Goal: Task Accomplishment & Management: Complete application form

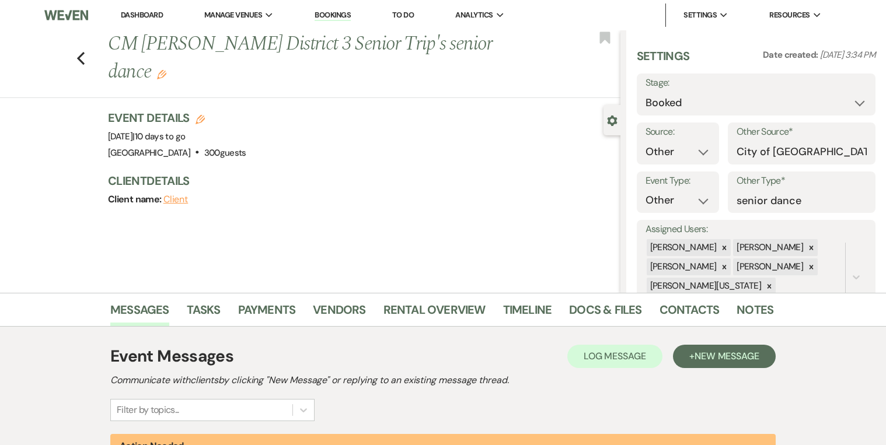
select select "14"
select select "13"
click at [84, 52] on use "button" at bounding box center [81, 58] width 8 height 13
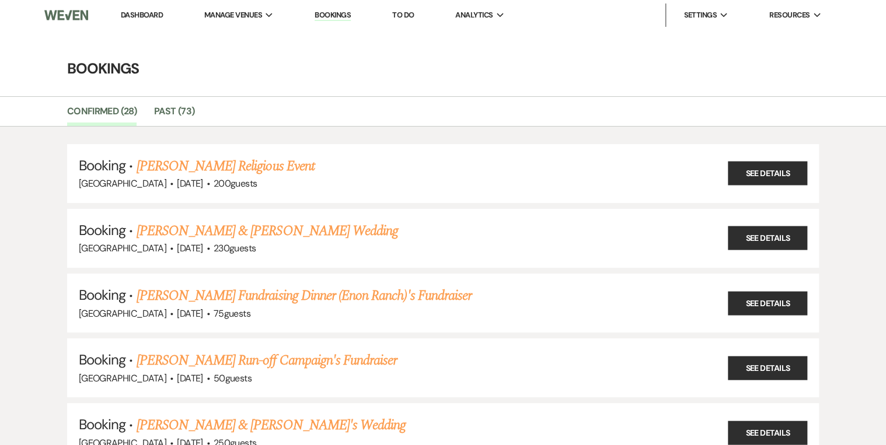
click at [130, 17] on link "Dashboard" at bounding box center [142, 15] width 42 height 10
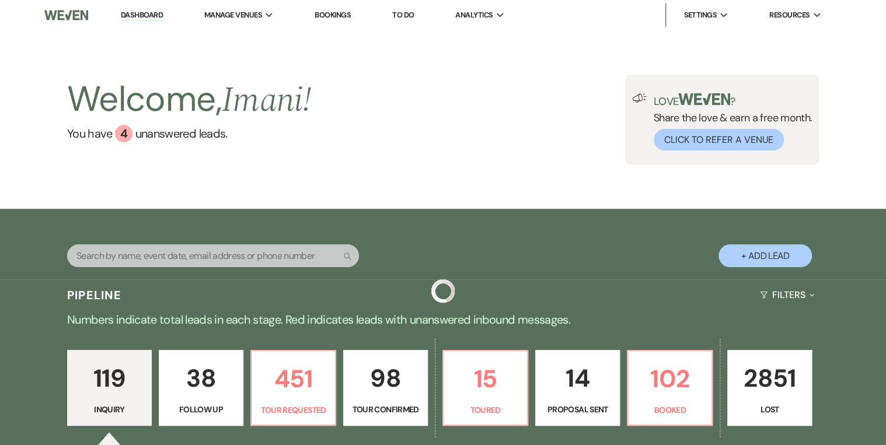
click at [131, 12] on link "Dashboard" at bounding box center [142, 15] width 42 height 11
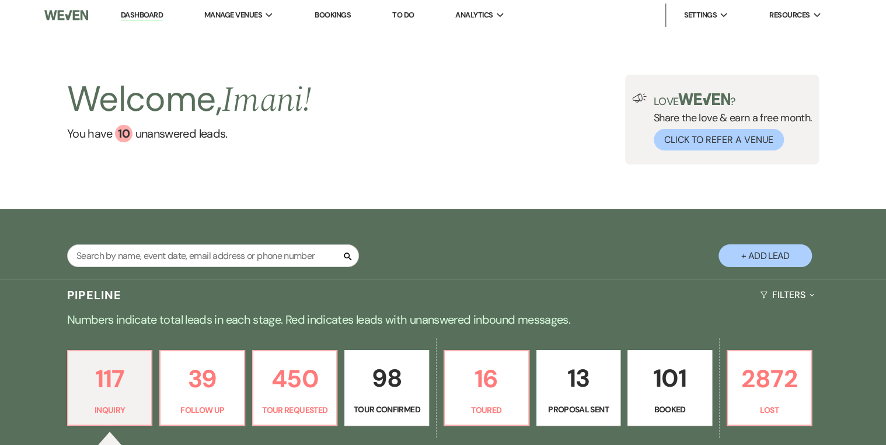
click at [763, 254] on button "+ Add Lead" at bounding box center [764, 256] width 93 height 23
select select "637"
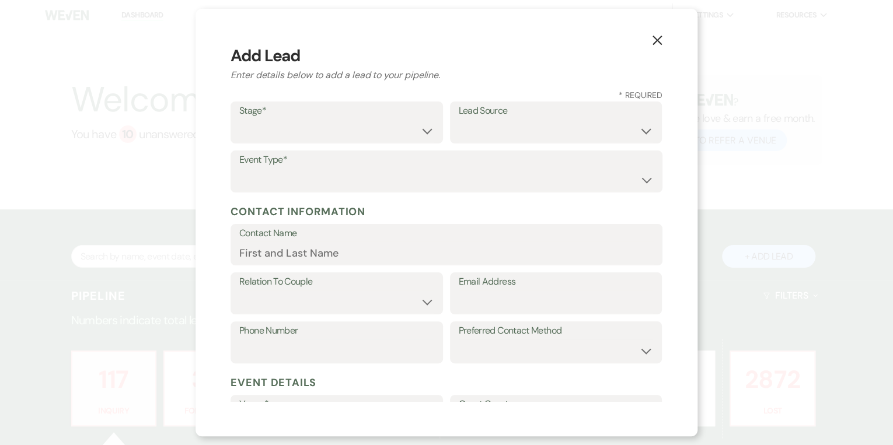
click at [337, 144] on div "Stage* Inquiry Follow Up Tour Requested Tour Confirmed Toured Proposal Sent Boo…" at bounding box center [447, 151] width 432 height 98
click at [329, 145] on div "Stage* Inquiry Follow Up Tour Requested Tour Confirmed Toured Proposal Sent Boo…" at bounding box center [447, 151] width 432 height 98
click at [332, 126] on select "Inquiry Follow Up Tour Requested Tour Confirmed Toured Proposal Sent Booked Lost" at bounding box center [336, 131] width 195 height 23
select select "1"
click at [239, 120] on select "Inquiry Follow Up Tour Requested Tour Confirmed Toured Proposal Sent Booked Lost" at bounding box center [336, 131] width 195 height 23
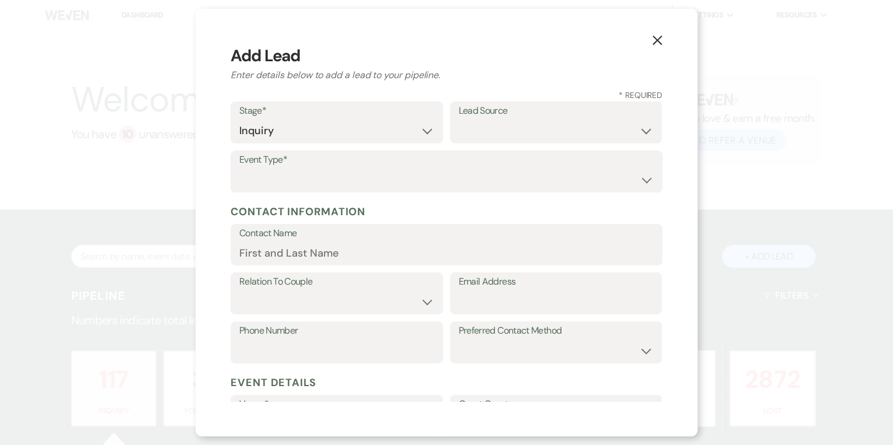
click at [549, 142] on div "Lead Source Weven Venue Website Instagram Facebook Pinterest Google The Knot We…" at bounding box center [556, 123] width 212 height 42
click at [538, 123] on select "Weven Venue Website Instagram Facebook Pinterest Google The Knot Wedding Wire H…" at bounding box center [556, 131] width 195 height 23
select select "20"
click at [459, 120] on select "Weven Venue Website Instagram Facebook Pinterest Google The Knot Wedding Wire H…" at bounding box center [556, 131] width 195 height 23
click at [342, 188] on select "Wedding Anniversary Party Baby Shower Bachelorette / Bachelor Party Birthday Pa…" at bounding box center [446, 180] width 414 height 23
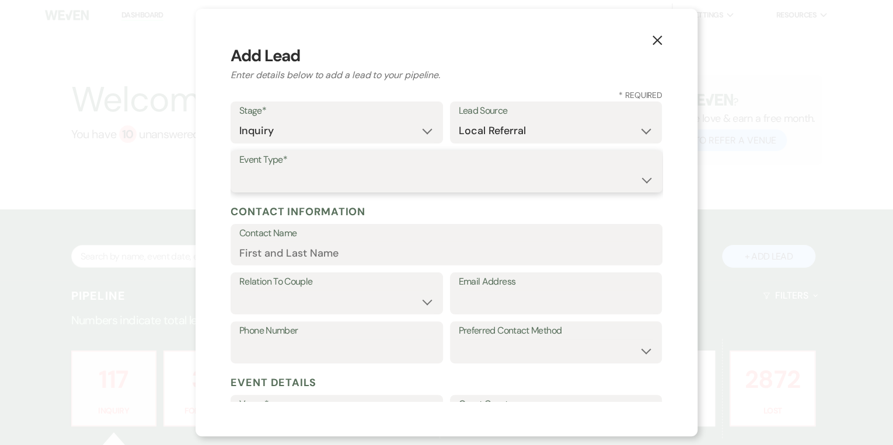
select select "4"
click at [239, 169] on select "Wedding Anniversary Party Baby Shower Bachelorette / Bachelor Party Birthday Pa…" at bounding box center [446, 180] width 414 height 23
click at [287, 244] on input "Contact Name" at bounding box center [446, 253] width 414 height 23
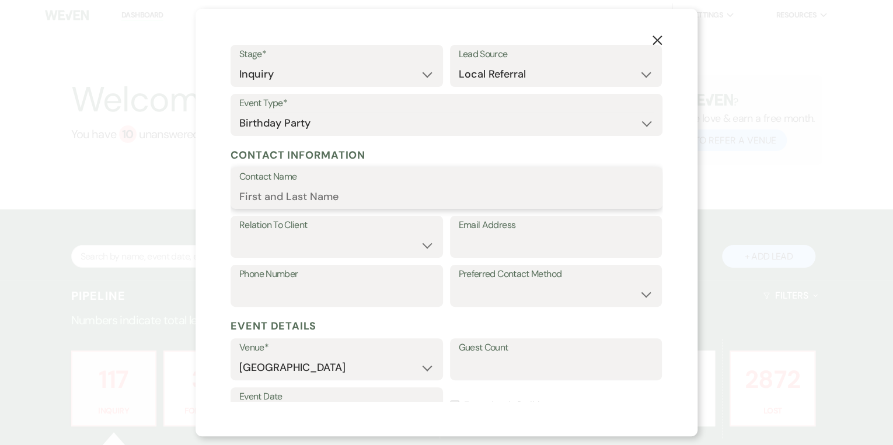
scroll to position [187, 0]
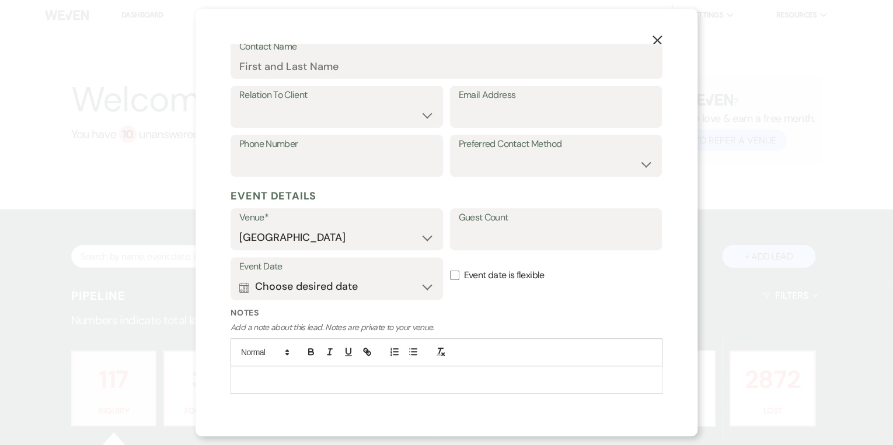
click at [426, 389] on div at bounding box center [446, 380] width 431 height 27
click at [238, 381] on div "Pavilion" at bounding box center [446, 380] width 431 height 27
click at [445, 276] on div "Event Date Calendar Choose desired date Expand Event date is flexible" at bounding box center [447, 282] width 432 height 50
click at [454, 280] on label "Event date is flexible" at bounding box center [556, 275] width 212 height 37
click at [454, 280] on input "Event date is flexible" at bounding box center [454, 275] width 9 height 9
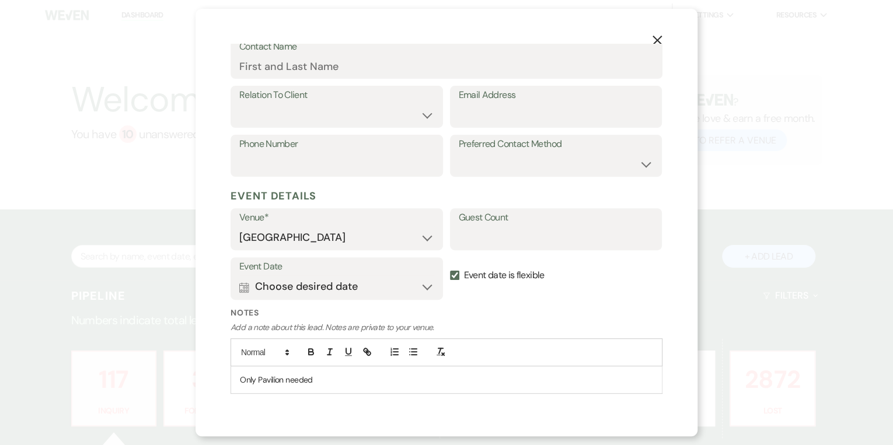
click at [451, 274] on input "Event date is flexible" at bounding box center [454, 275] width 9 height 9
click at [451, 273] on input "Event date is flexible" at bounding box center [454, 275] width 9 height 9
checkbox input "true"
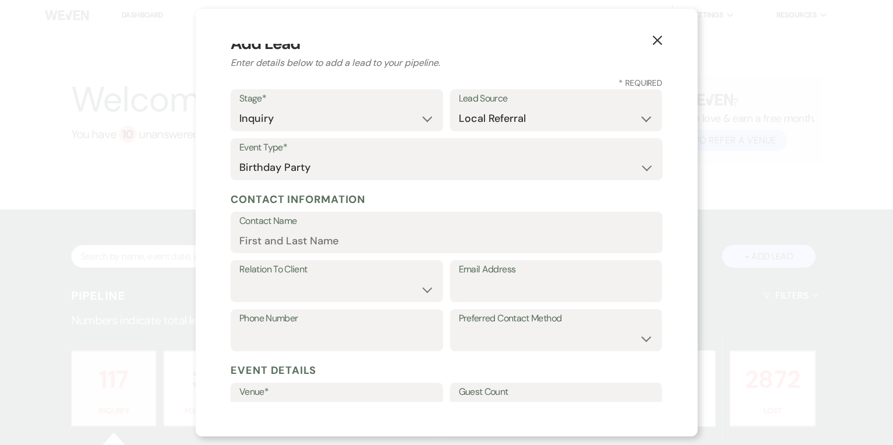
scroll to position [0, 0]
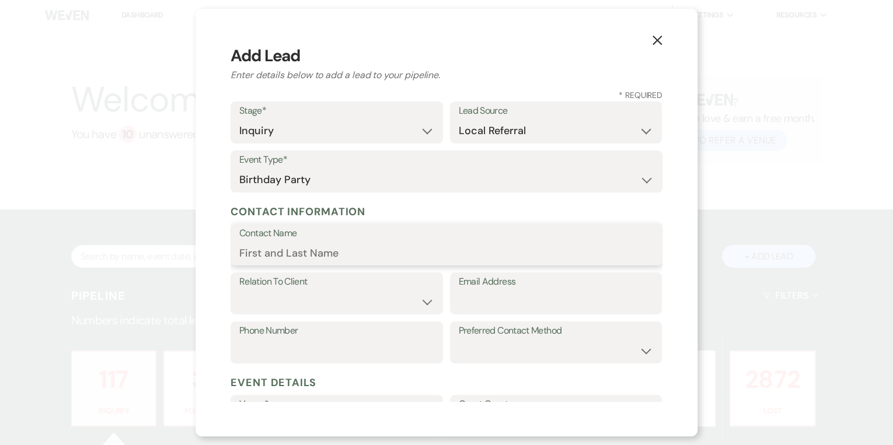
click at [385, 254] on input "Contact Name" at bounding box center [446, 253] width 414 height 23
type input "P"
type input "e"
type input "o"
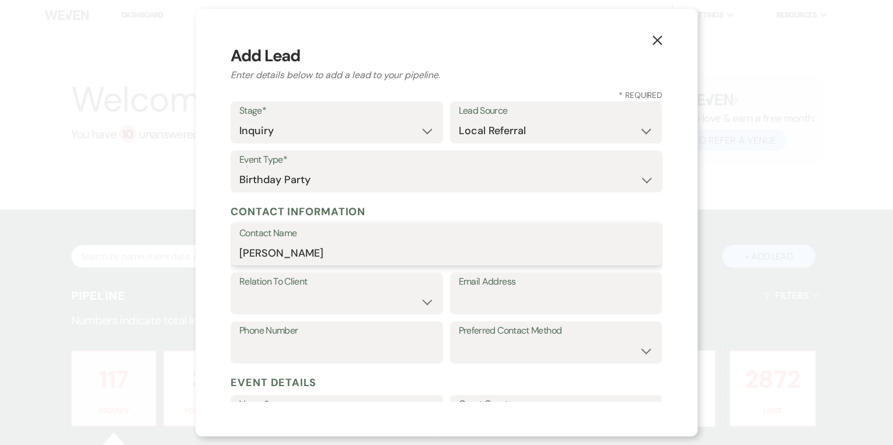
type input "[PERSON_NAME]"
click at [348, 290] on label "Relation To Client" at bounding box center [336, 282] width 195 height 17
click at [348, 293] on select "Client Event Planner Parent of Client Family Member Friend Other" at bounding box center [336, 302] width 195 height 23
select select "2"
click at [239, 291] on select "Client Event Planner Parent of Client Family Member Friend Other" at bounding box center [336, 302] width 195 height 23
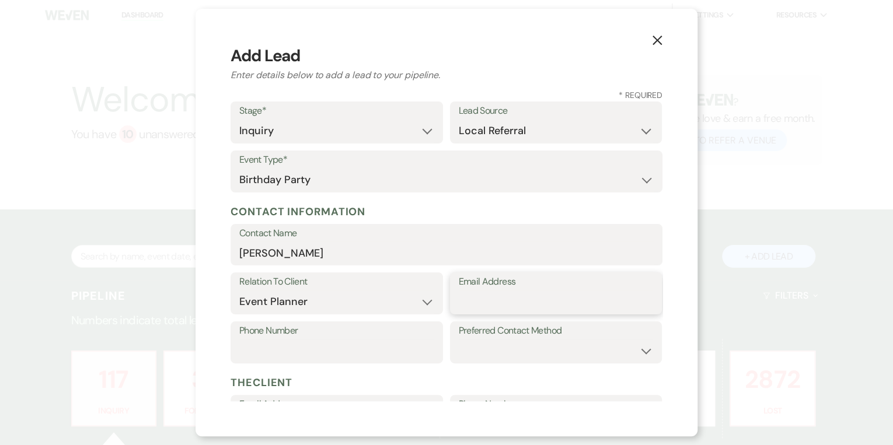
click at [491, 311] on input "Email Address" at bounding box center [556, 302] width 195 height 23
type input "[EMAIL_ADDRESS][DOMAIN_NAME]"
click at [404, 357] on input "Phone Number" at bounding box center [336, 351] width 195 height 23
click at [537, 323] on label "Preferred Contact Method" at bounding box center [556, 331] width 195 height 17
click at [369, 333] on label "Phone Number" at bounding box center [336, 331] width 195 height 17
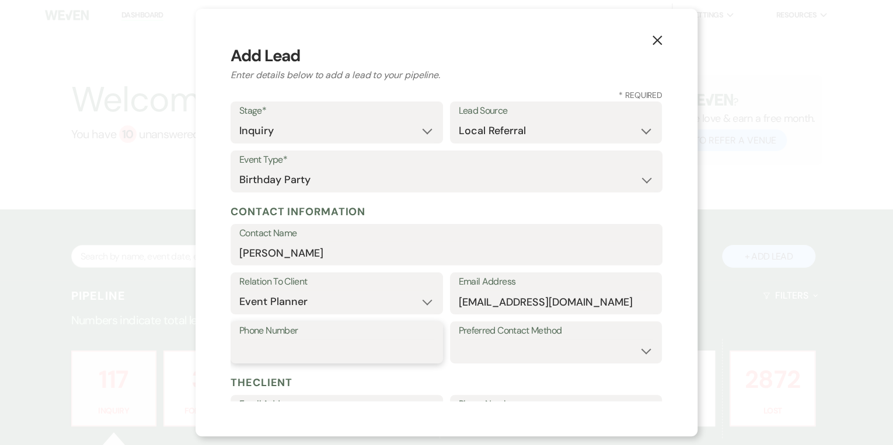
click at [369, 340] on input "Phone Number" at bounding box center [336, 351] width 195 height 23
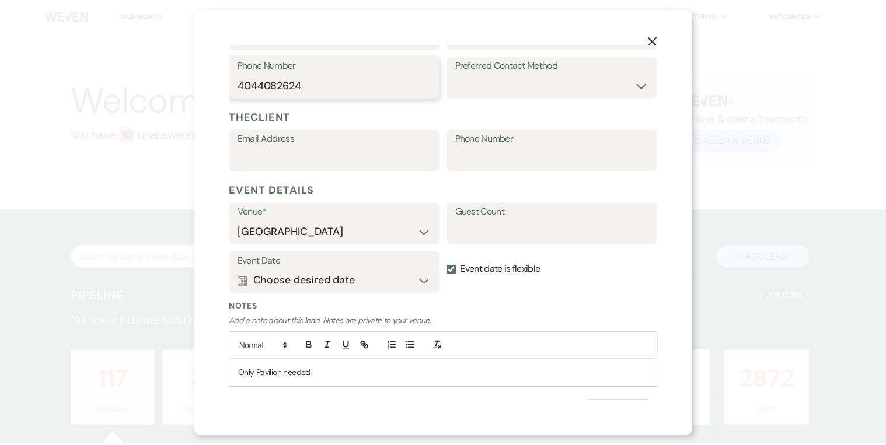
scroll to position [287, 0]
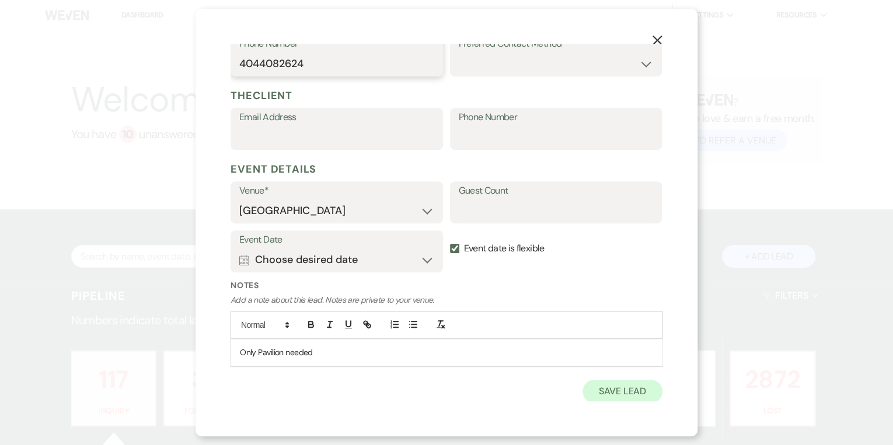
type input "4044082624"
click at [596, 392] on button "Save Lead" at bounding box center [623, 391] width 80 height 23
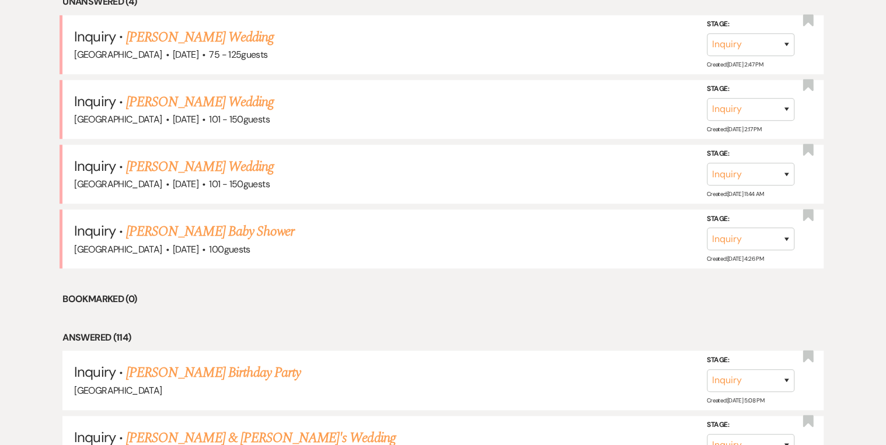
scroll to position [560, 0]
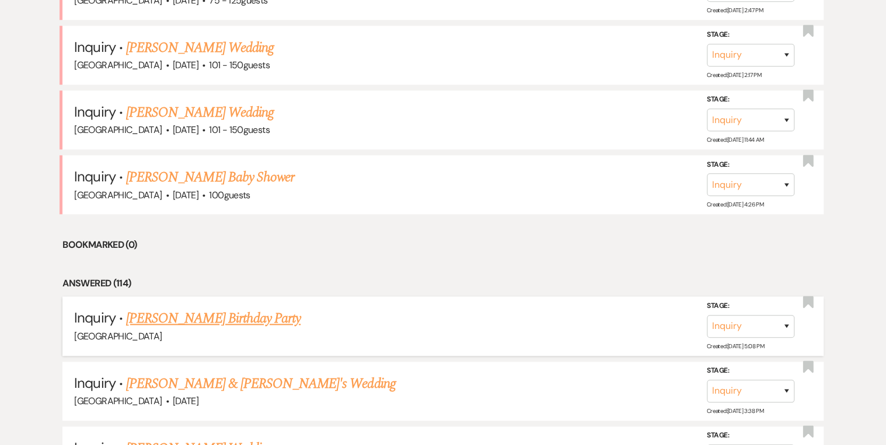
click at [210, 311] on link "[PERSON_NAME] Birthday Party" at bounding box center [213, 318] width 175 height 21
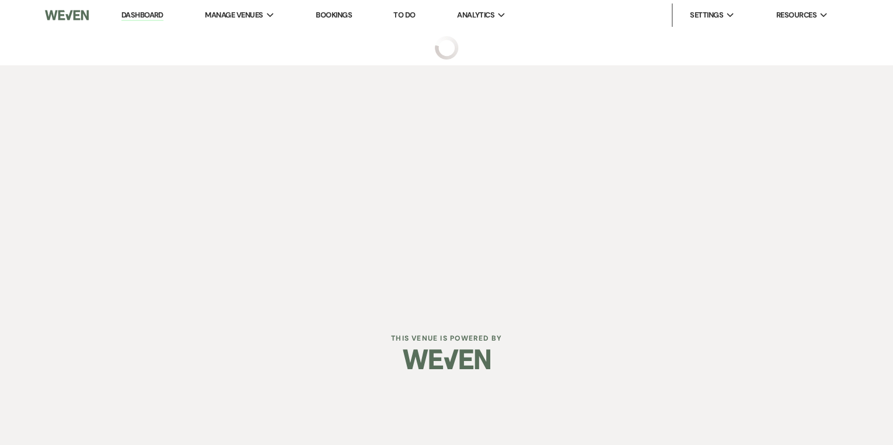
select select "20"
select select "4"
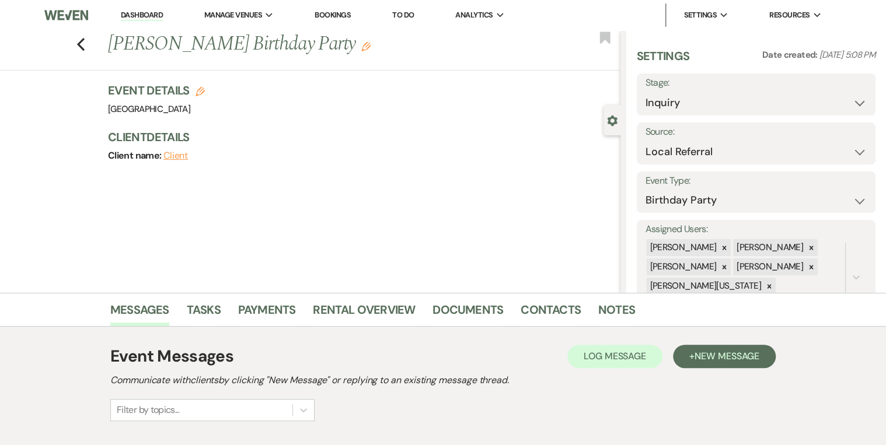
click at [365, 44] on h1 "[PERSON_NAME] Birthday Party Edit" at bounding box center [310, 44] width 405 height 28
click at [353, 41] on h1 "[PERSON_NAME] Birthday Party Edit" at bounding box center [310, 44] width 405 height 28
click at [361, 46] on icon "Edit" at bounding box center [365, 46] width 9 height 9
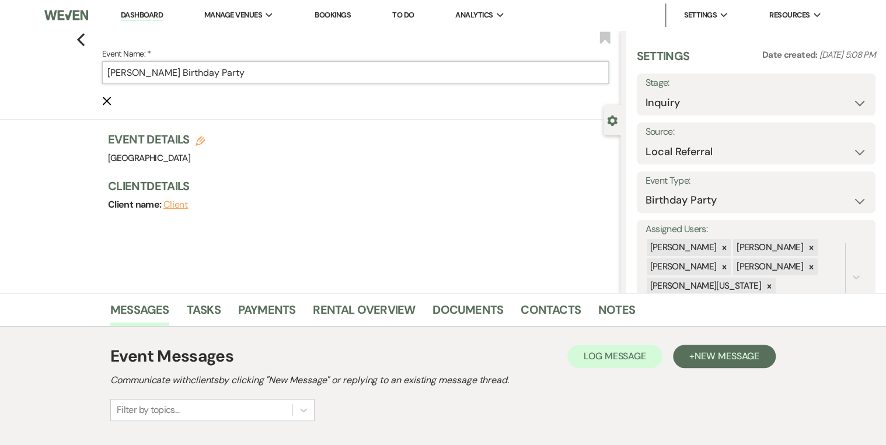
click at [189, 68] on input "[PERSON_NAME] Birthday Party" at bounding box center [355, 72] width 507 height 23
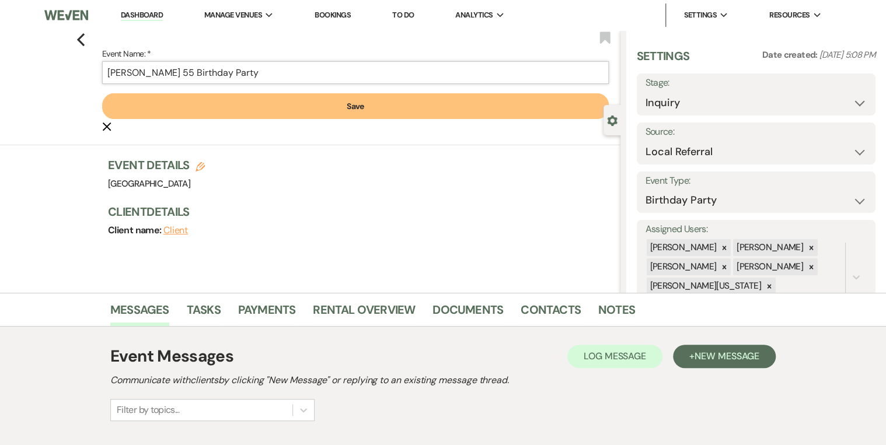
click at [262, 75] on input "[PERSON_NAME] 55 Birthday Party" at bounding box center [355, 72] width 507 height 23
type input "[PERSON_NAME] 55 Birthday Party Planning"
click at [264, 100] on button "Save" at bounding box center [355, 106] width 507 height 26
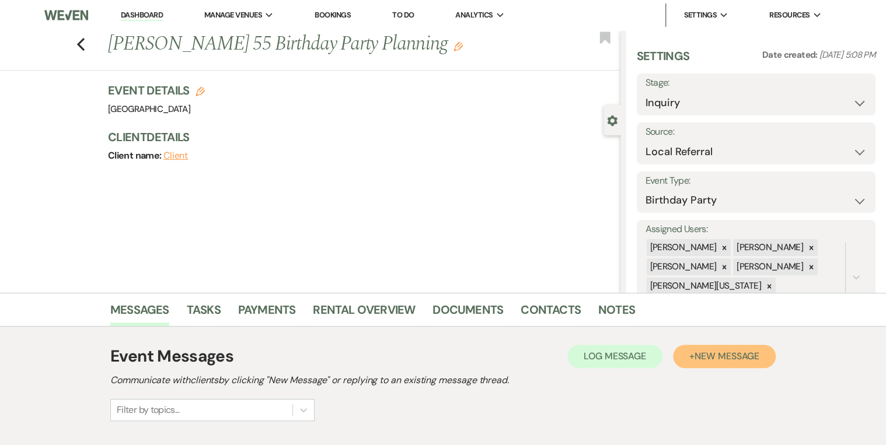
click at [737, 346] on button "+ New Message" at bounding box center [724, 356] width 103 height 23
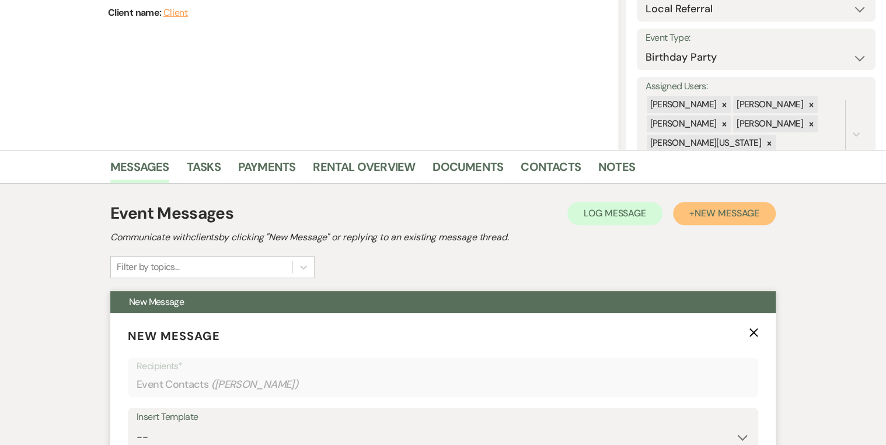
scroll to position [280, 0]
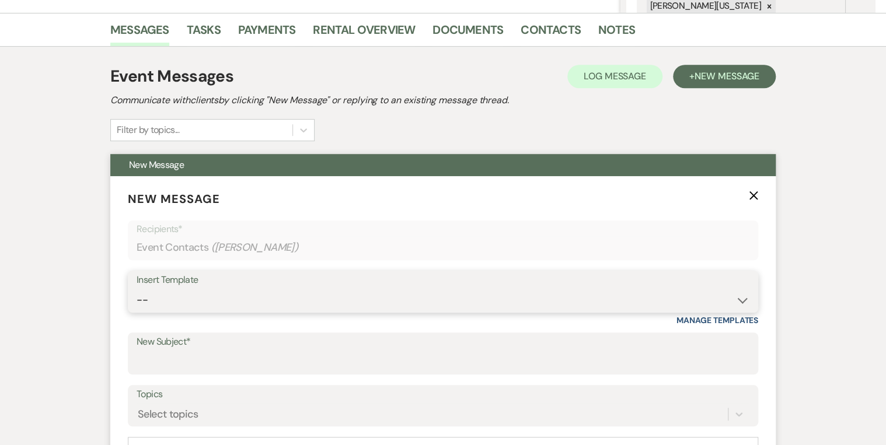
click at [266, 304] on select "-- Inquiry Follow Up Email #2 Contract Sending Template Payment Template Rental…" at bounding box center [443, 300] width 613 height 23
select select "4375"
click at [137, 289] on select "-- Inquiry Follow Up Email #2 Contract Sending Template Payment Template Rental…" at bounding box center [443, 300] width 613 height 23
type input "Wedding Venue Quote- [GEOGRAPHIC_DATA]"
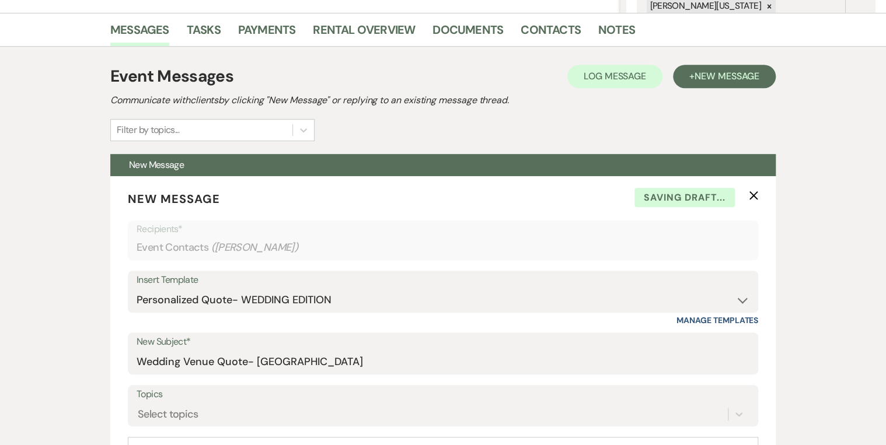
click at [265, 128] on div "Filter by topics..." at bounding box center [202, 130] width 182 height 21
click at [480, 308] on select "-- Inquiry Follow Up Email #2 Contract Sending Template Payment Template Rental…" at bounding box center [443, 300] width 613 height 23
click at [422, 360] on input "Wedding Venue Quote- [GEOGRAPHIC_DATA]" at bounding box center [443, 362] width 613 height 23
click at [325, 367] on input "Wedding Venue Quote- [GEOGRAPHIC_DATA]" at bounding box center [443, 362] width 613 height 23
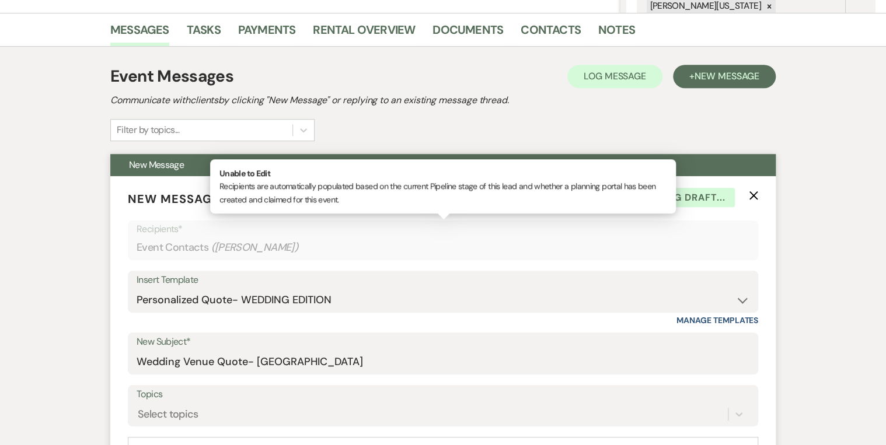
click at [705, 256] on div "Event Contacts ( [PERSON_NAME] )" at bounding box center [443, 247] width 613 height 23
click at [637, 299] on select "-- Inquiry Follow Up Email #2 Contract Sending Template Payment Template Rental…" at bounding box center [443, 300] width 613 height 23
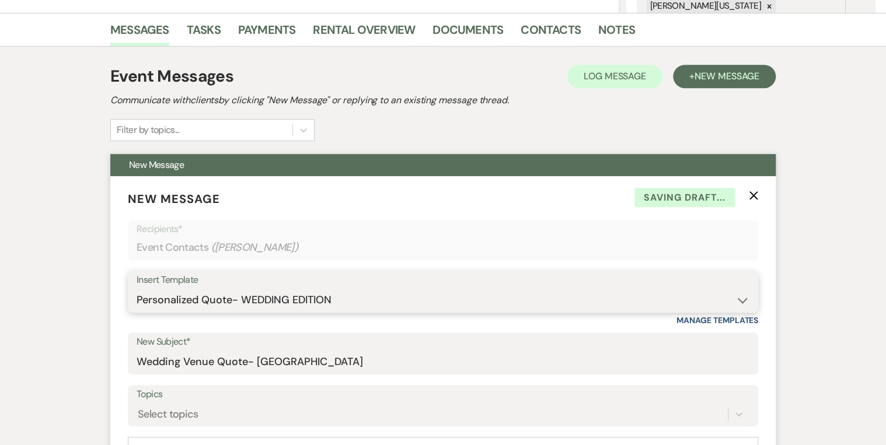
select select "4369"
click at [137, 289] on select "-- Inquiry Follow Up Email #2 Contract Sending Template Payment Template Rental…" at bounding box center [443, 300] width 613 height 23
type input "Enon Ranch Quote"
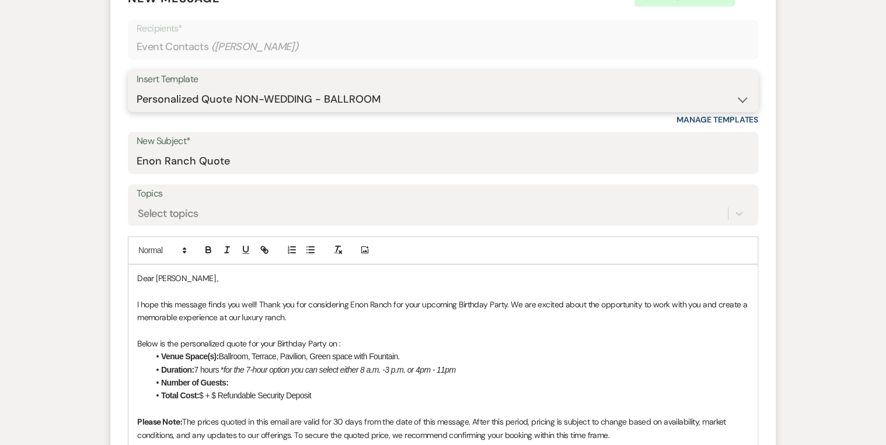
scroll to position [560, 0]
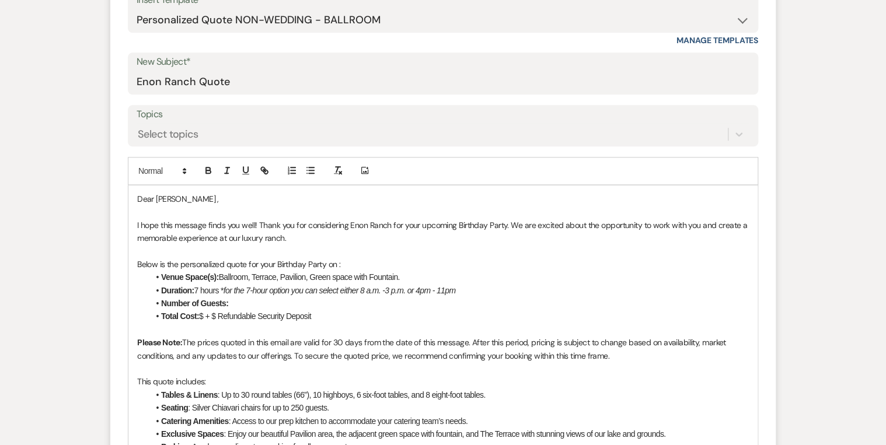
click at [203, 315] on li "Total Cost: $ + $ Refundable Security Deposit" at bounding box center [449, 316] width 600 height 13
click at [343, 260] on p "Below is the personalized quote for your Birthday Party on : [DATE]" at bounding box center [443, 264] width 612 height 13
click at [344, 260] on p "Below is the personalized quote for your Birthday Party on : [DATE]" at bounding box center [443, 264] width 612 height 13
click at [342, 261] on p "Below is the personalized quote for your Birthday Party on : [DATE]" at bounding box center [443, 264] width 612 height 13
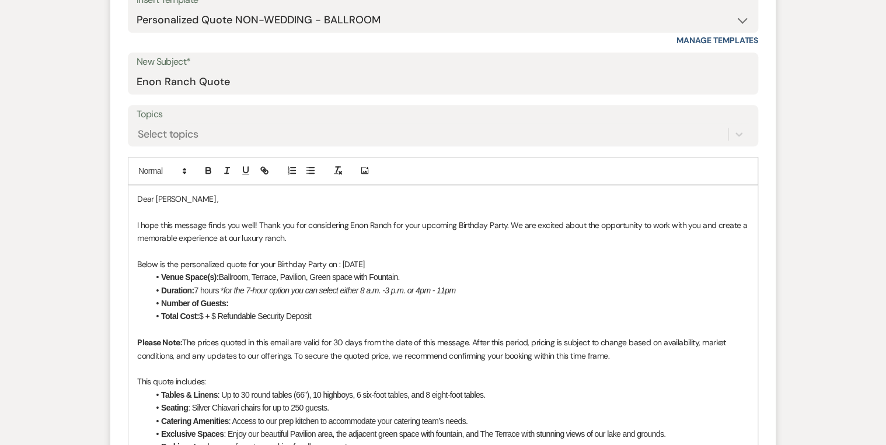
click at [365, 262] on p "Below is the personalized quote for your Birthday Party on : [DATE]" at bounding box center [443, 264] width 612 height 13
click at [403, 261] on p "Below is the personalized quote for your Birthday Party on : [DATE]" at bounding box center [443, 264] width 612 height 13
click at [390, 259] on p "Below is the personalized quote for your Birthday Party on : [DATE]" at bounding box center [443, 264] width 612 height 13
click at [343, 260] on p "Below is the personalized quote for your Birthday Party on : [DATE]" at bounding box center [443, 264] width 612 height 13
click at [205, 311] on li "Total Cost: $ + $ Refundable Security Deposit" at bounding box center [449, 316] width 600 height 13
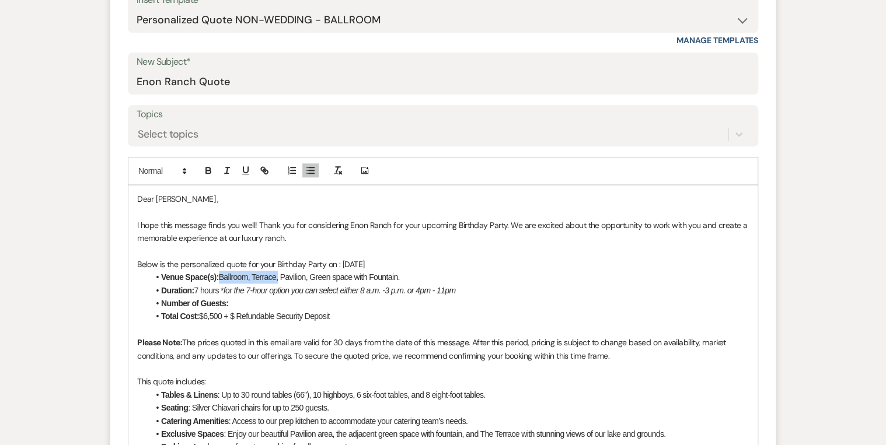
drag, startPoint x: 220, startPoint y: 275, endPoint x: 280, endPoint y: 277, distance: 60.1
click at [280, 277] on li "Venue Space(s): Ballroom, Terrace, Pavilion, Green space with Fountain." at bounding box center [449, 277] width 600 height 13
drag, startPoint x: 247, startPoint y: 277, endPoint x: 343, endPoint y: 277, distance: 96.3
click at [343, 277] on li "Venue Space(s): Pavilion, Green space with Fountain." at bounding box center [449, 277] width 600 height 13
click at [420, 261] on p "Below is the personalized quote for your Birthday Party on : [DATE]" at bounding box center [443, 264] width 612 height 13
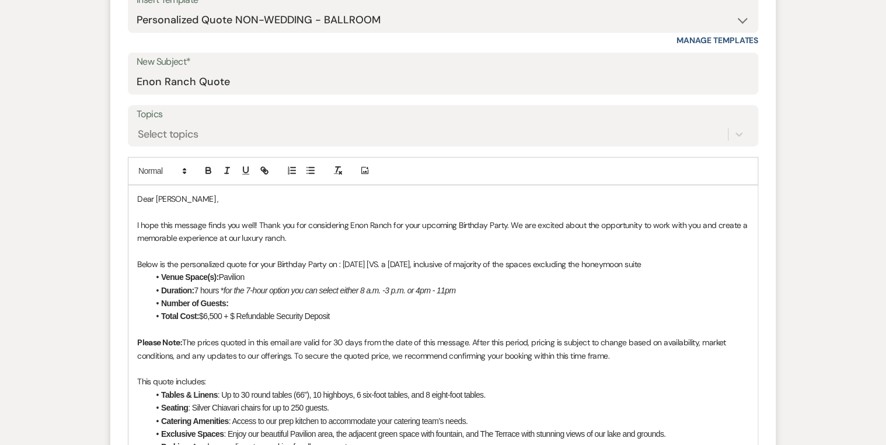
click at [588, 266] on p "Below is the personalized quote for your Birthday Party on : [DATE] [VS. a [DAT…" at bounding box center [443, 264] width 612 height 13
click at [733, 263] on p "Below is the personalized quote for your Birthday Party on : [DATE] [VS. a [DAT…" at bounding box center [443, 264] width 612 height 13
click at [167, 271] on p "Below is the personalized quote for your Birthday Party on : [DATE] [VS. a [DAT…" at bounding box center [443, 264] width 612 height 13
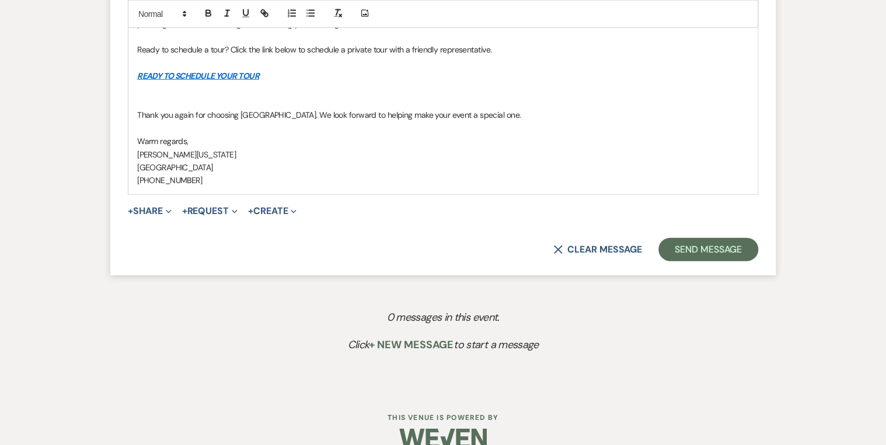
scroll to position [1348, 0]
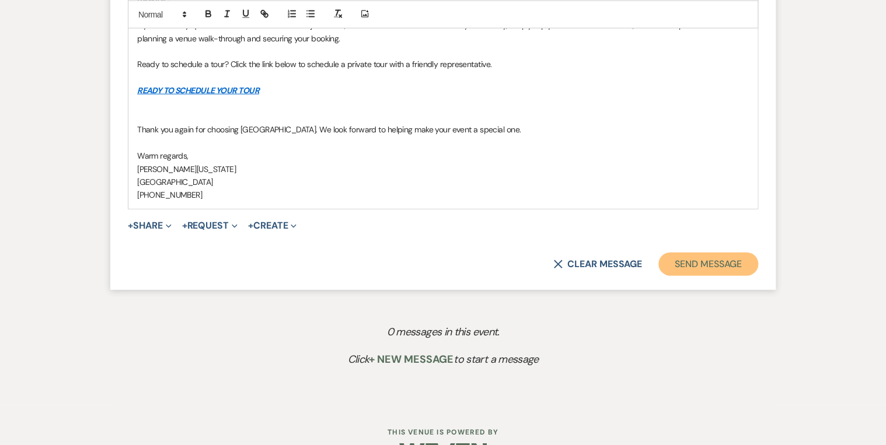
click at [738, 276] on button "Send Message" at bounding box center [708, 264] width 100 height 23
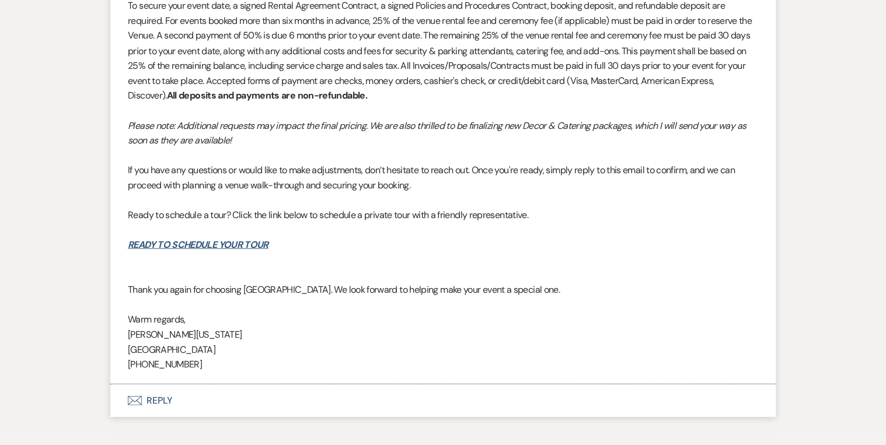
scroll to position [1130, 0]
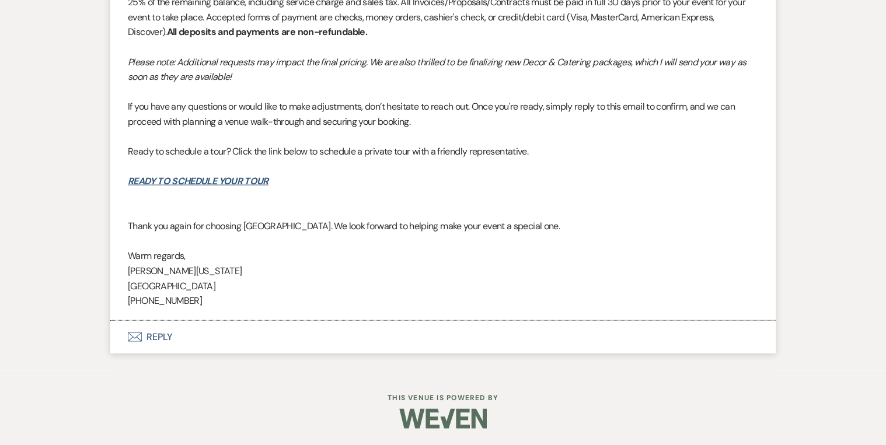
click at [152, 337] on button "Envelope Reply" at bounding box center [442, 337] width 665 height 33
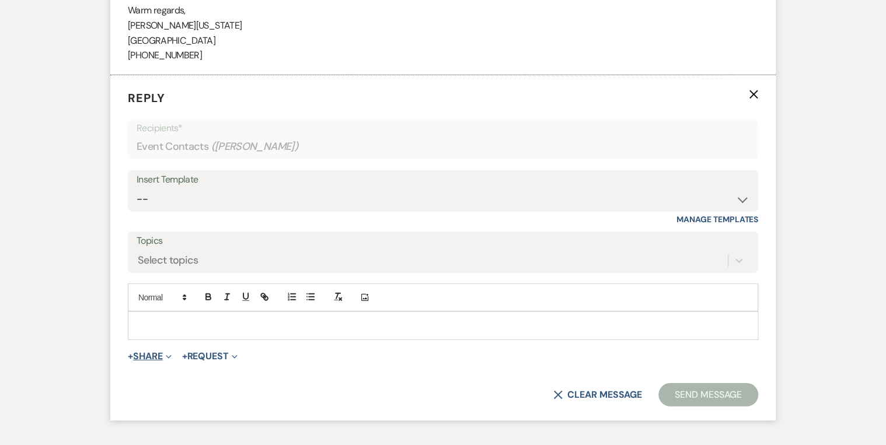
scroll to position [1400, 0]
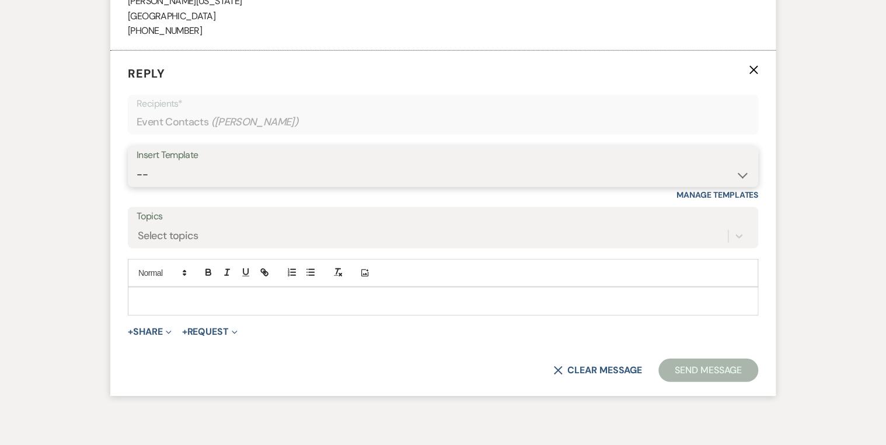
click at [210, 175] on select "-- Inquiry Follow Up Email #2 Contract Sending Template Payment Template Rental…" at bounding box center [443, 174] width 613 height 23
select select "4369"
click at [137, 163] on select "-- Inquiry Follow Up Email #2 Contract Sending Template Payment Template Rental…" at bounding box center [443, 174] width 613 height 23
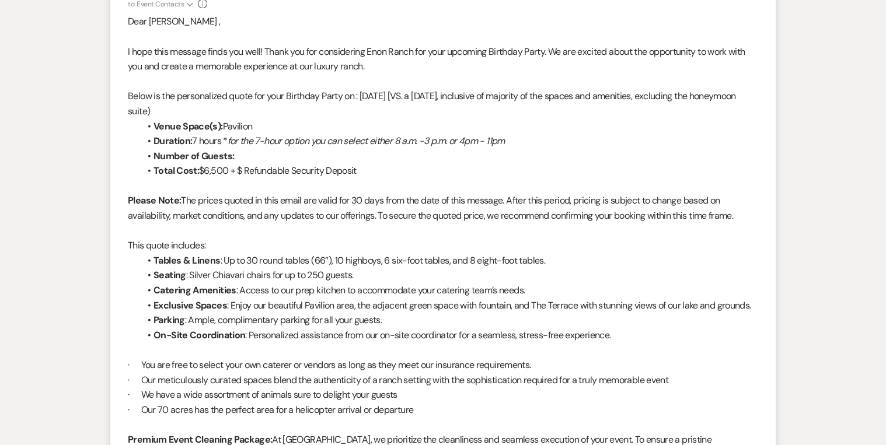
scroll to position [420, 0]
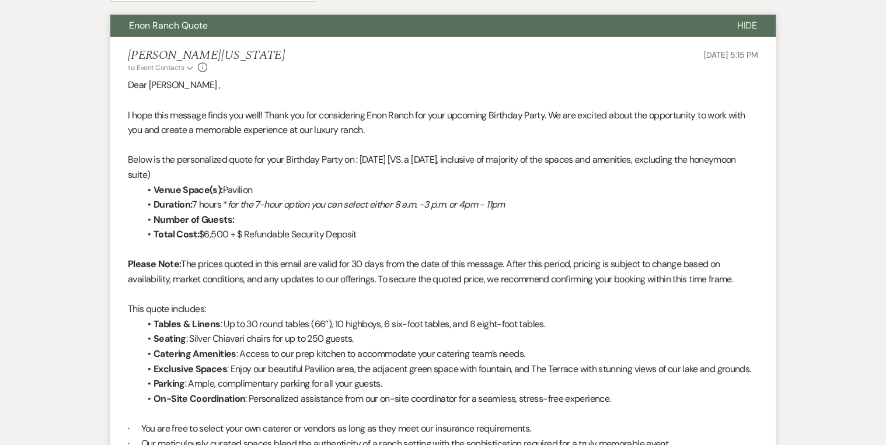
drag, startPoint x: 126, startPoint y: 154, endPoint x: 418, endPoint y: 232, distance: 302.3
copy div "Below is the personalized quote for your Birthday Party on : [DATE] [VS. a [DAT…"
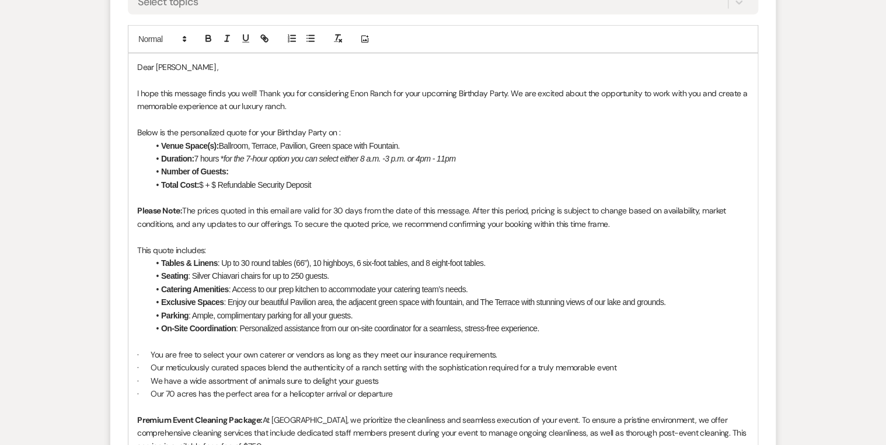
scroll to position [1634, 0]
drag, startPoint x: 131, startPoint y: 127, endPoint x: 322, endPoint y: 186, distance: 199.8
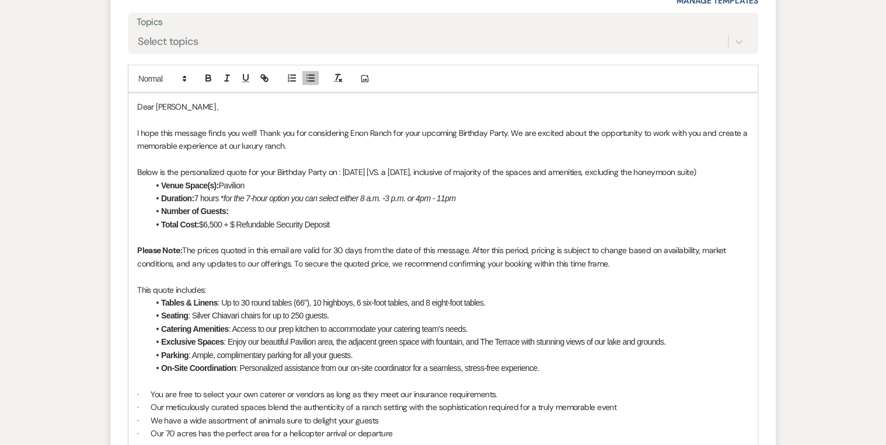
scroll to position [1600, 0]
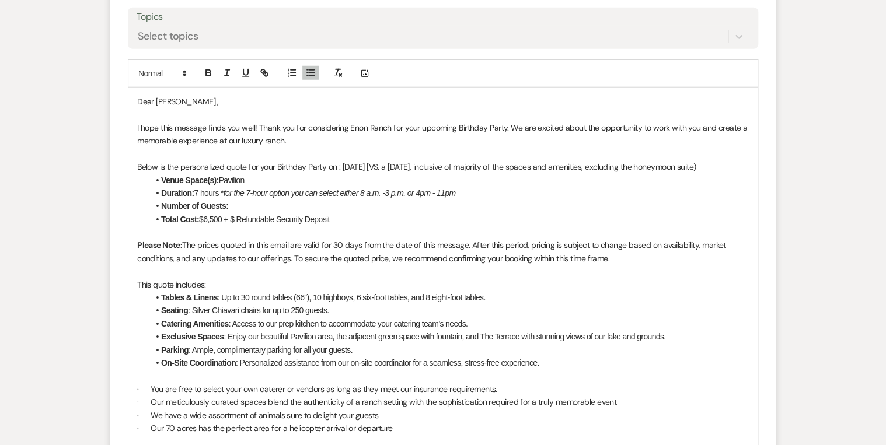
click at [236, 224] on span "$6,500 + $ Refundable Security Deposit" at bounding box center [264, 219] width 131 height 9
click at [156, 172] on span "Below is the personalized quote for your Birthday Party on : [DATE] [VS. a [DAT…" at bounding box center [416, 167] width 559 height 11
click at [152, 172] on span "Below is the personalized quote for your Birthday Party on : [DATE] [VS. a [DAT…" at bounding box center [416, 167] width 559 height 11
click at [462, 166] on span "Below is the personalized quote for your Birthday Party on : [DATE] [VS. a [DAT…" at bounding box center [417, 167] width 561 height 11
click at [467, 163] on span "Below is the personalized quote for your Birthday Party on : [DATE] [VS. a [DAT…" at bounding box center [417, 167] width 561 height 11
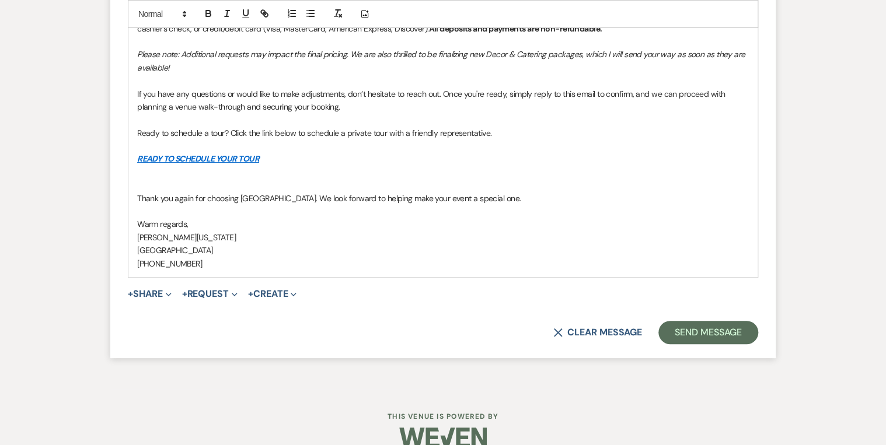
scroll to position [2254, 0]
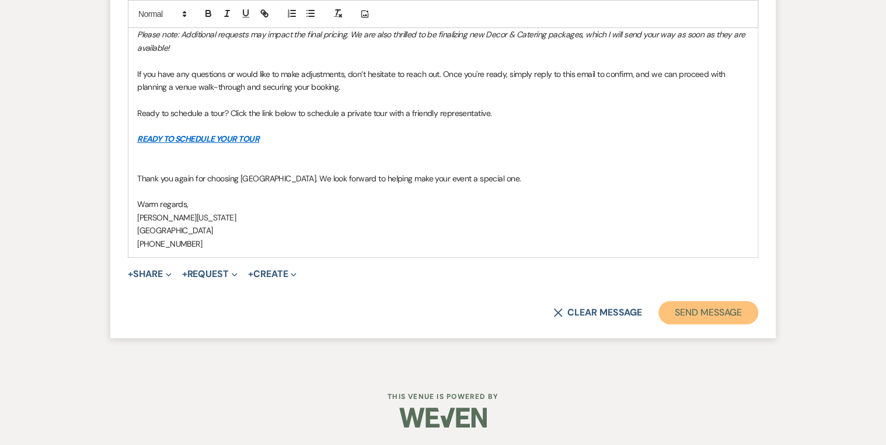
click at [684, 325] on button "Send Message" at bounding box center [708, 312] width 100 height 23
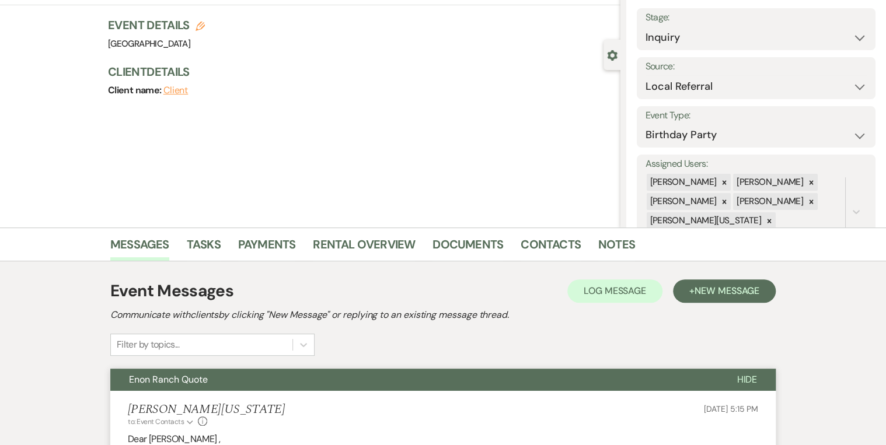
scroll to position [0, 0]
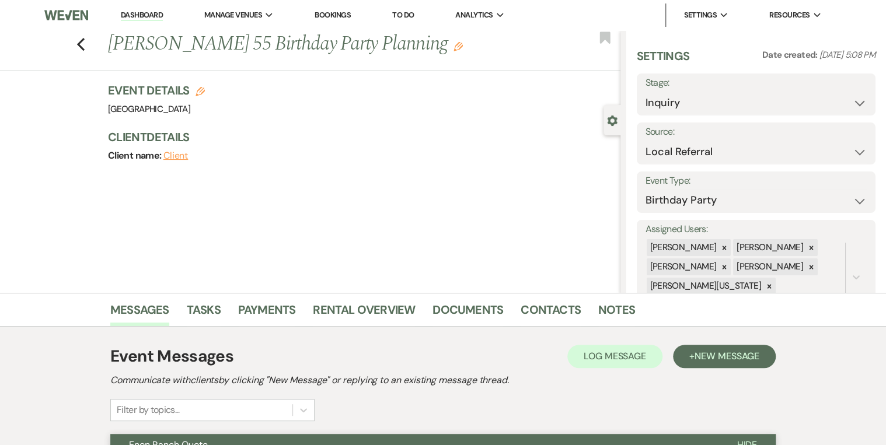
click at [133, 16] on link "Dashboard" at bounding box center [142, 15] width 42 height 11
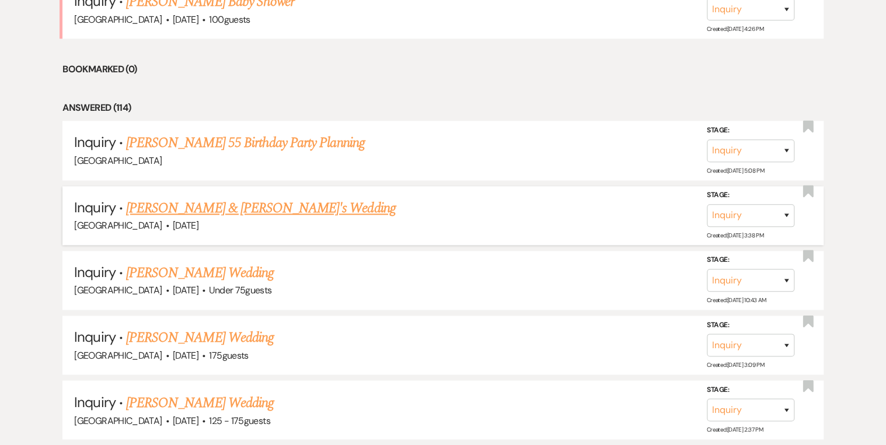
scroll to position [747, 0]
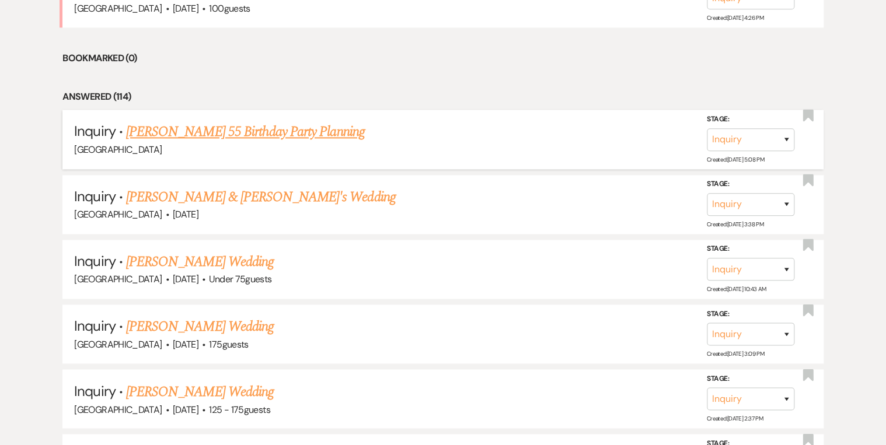
click at [268, 128] on link "[PERSON_NAME] 55 Birthday Party Planning" at bounding box center [245, 131] width 239 height 21
select select "20"
select select "4"
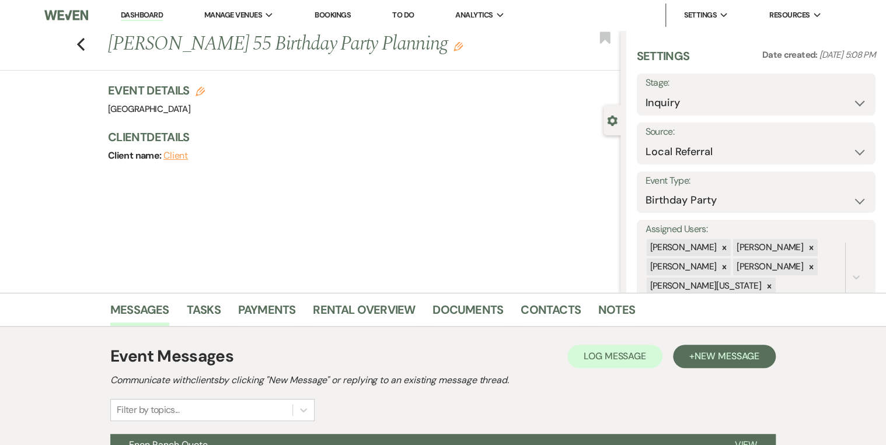
click at [203, 90] on icon "Edit" at bounding box center [200, 91] width 9 height 9
select select "637"
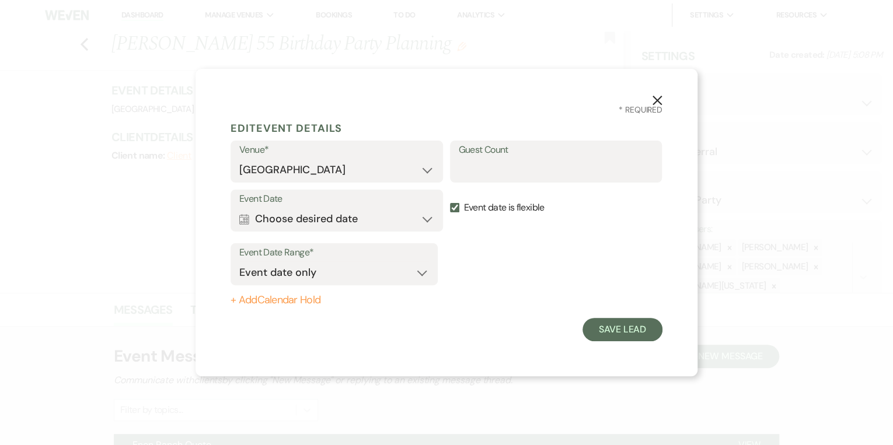
click at [325, 206] on label "Event Date" at bounding box center [336, 199] width 195 height 17
click at [328, 226] on button "Calendar Choose desired date Expand" at bounding box center [336, 218] width 195 height 23
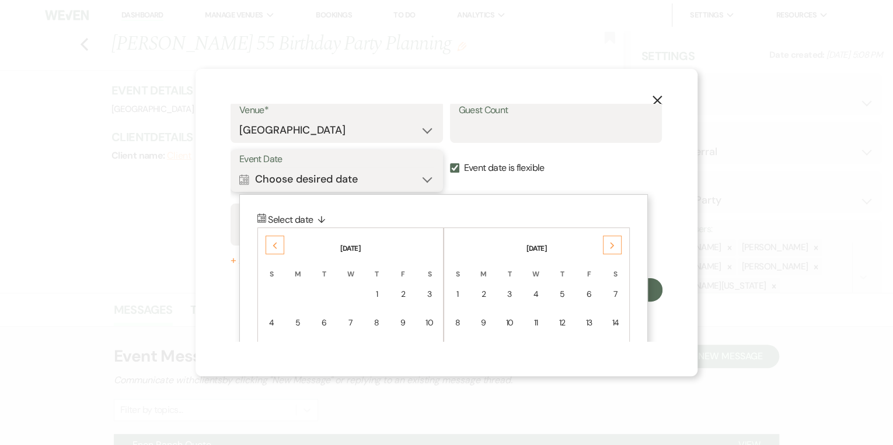
scroll to position [53, 0]
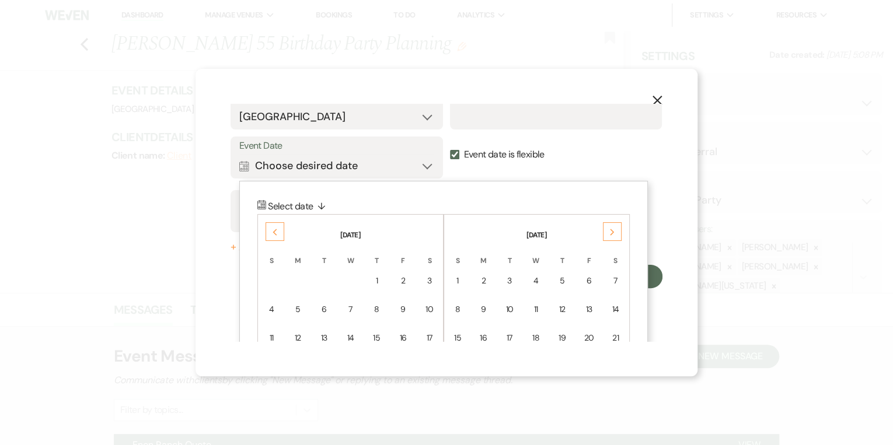
click at [607, 229] on div "Next" at bounding box center [612, 231] width 19 height 19
click at [584, 305] on div "12" at bounding box center [589, 310] width 10 height 12
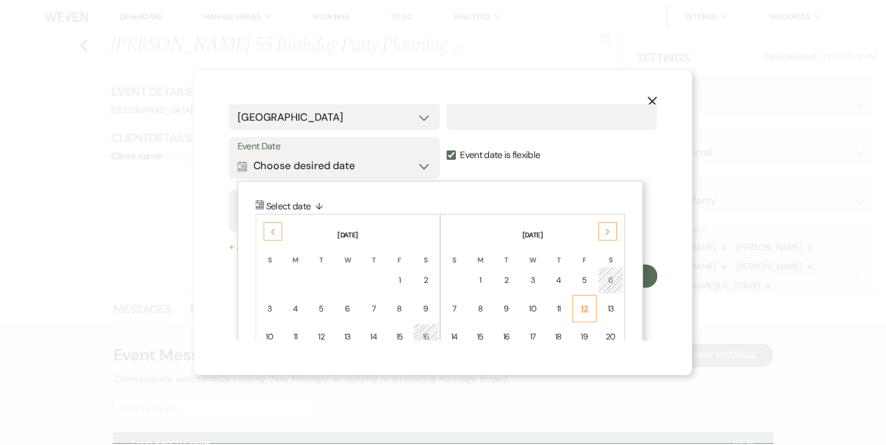
scroll to position [0, 0]
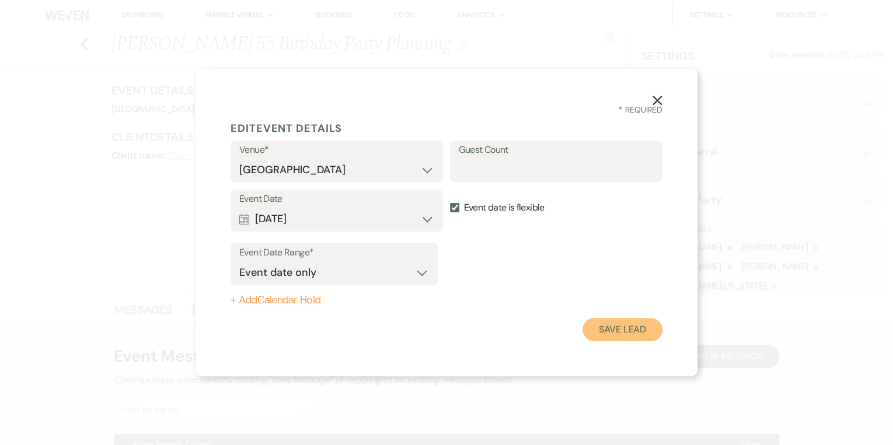
click at [608, 332] on button "Save Lead" at bounding box center [623, 329] width 80 height 23
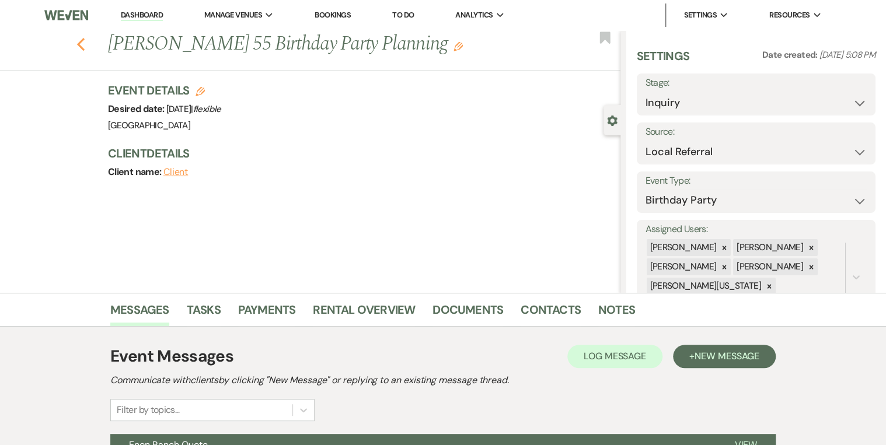
click at [85, 42] on icon "Previous" at bounding box center [80, 44] width 9 height 14
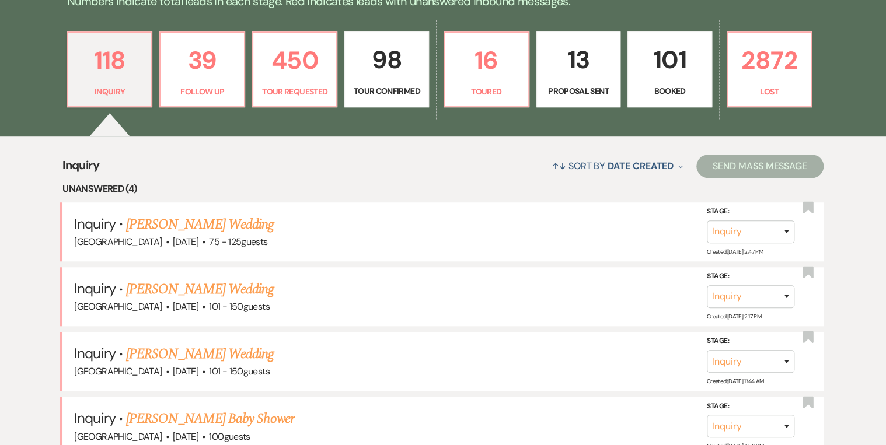
scroll to position [233, 0]
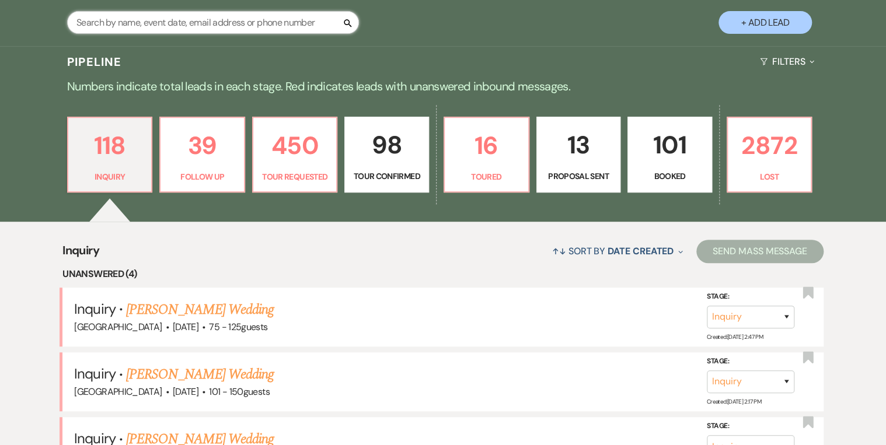
click at [131, 22] on input "text" at bounding box center [213, 22] width 292 height 23
type input "[PERSON_NAME]"
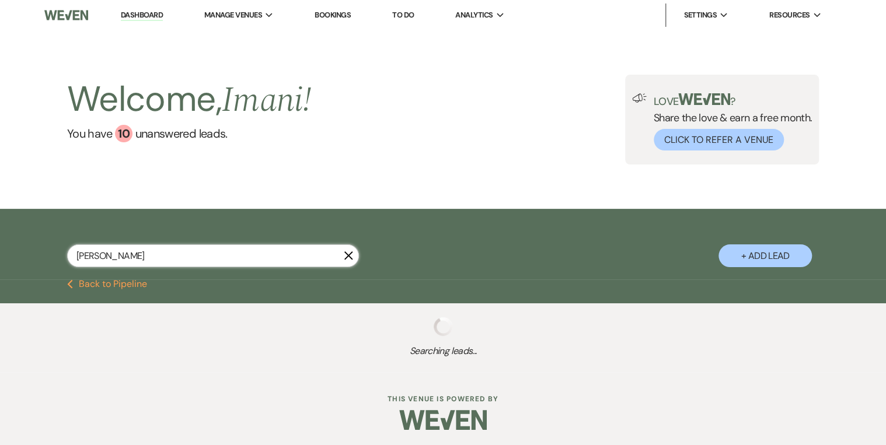
select select "2"
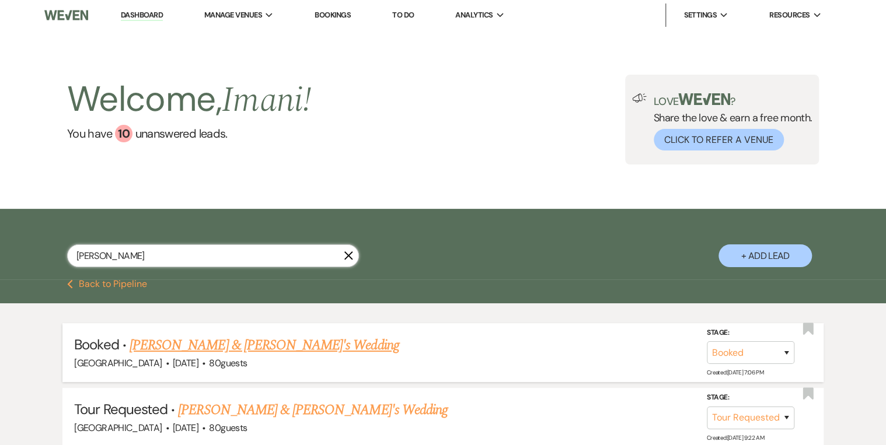
type input "[PERSON_NAME]"
click at [198, 343] on link "[PERSON_NAME] & [PERSON_NAME]'s Wedding" at bounding box center [265, 345] width 270 height 21
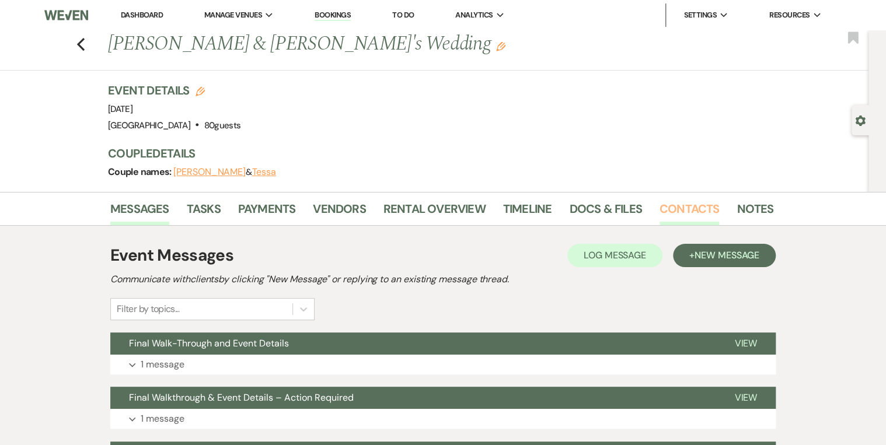
click at [678, 205] on link "Contacts" at bounding box center [690, 213] width 60 height 26
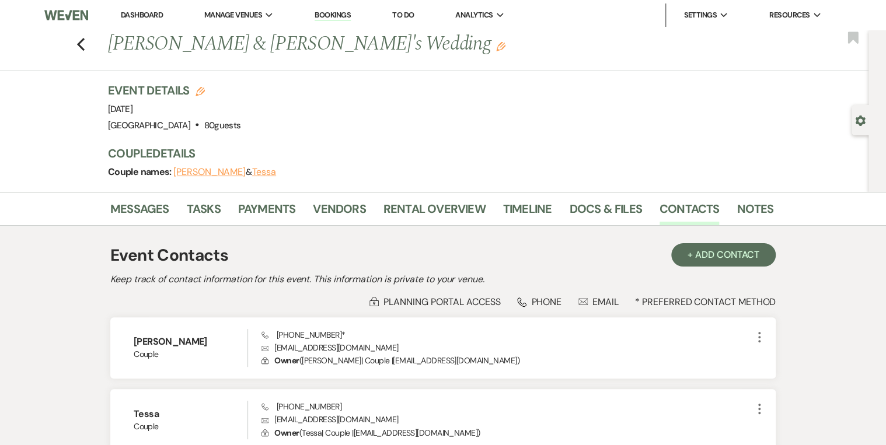
click at [342, 16] on link "Bookings" at bounding box center [333, 15] width 36 height 11
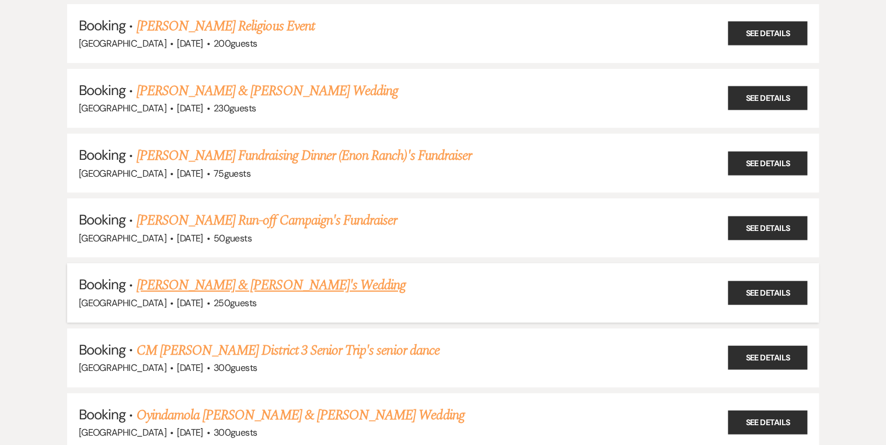
scroll to position [187, 0]
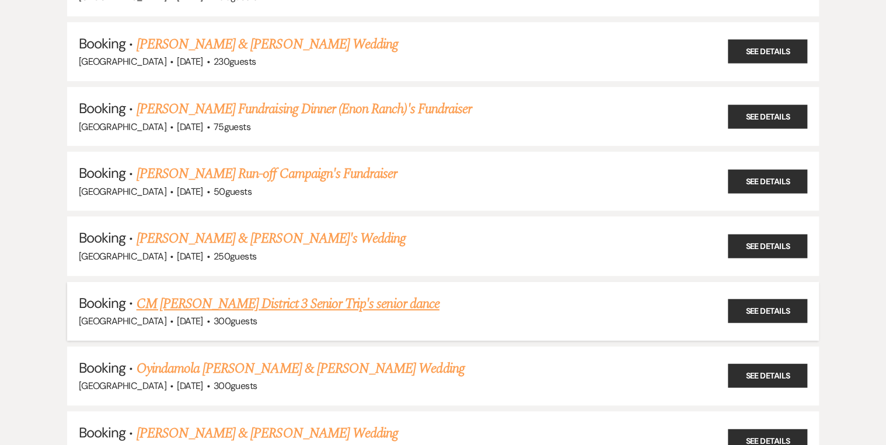
click at [177, 315] on span "[DATE]" at bounding box center [190, 321] width 26 height 12
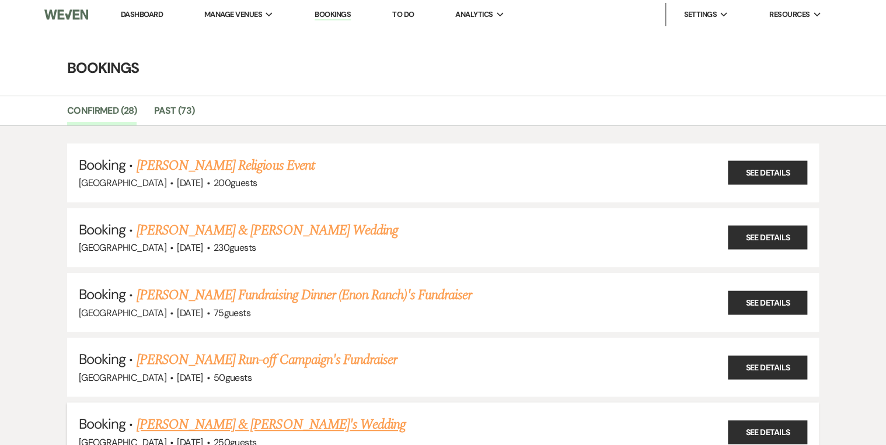
scroll to position [0, 0]
